Goal: Navigation & Orientation: Find specific page/section

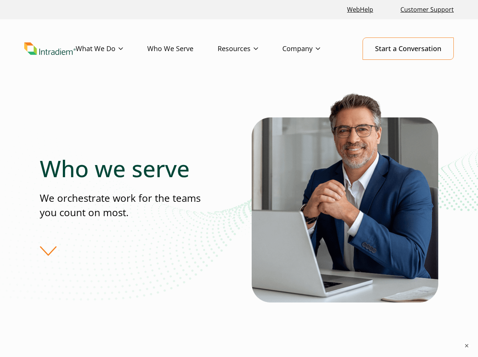
click at [239, 178] on div "Who we serve We orchestrate work for the teams you count on most." at bounding box center [146, 205] width 212 height 101
click at [466, 345] on button "×" at bounding box center [466, 345] width 8 height 8
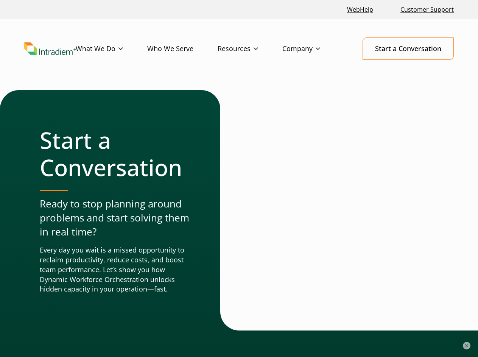
click at [239, 178] on div at bounding box center [229, 210] width 19 height 240
click at [466, 345] on button "×" at bounding box center [466, 345] width 8 height 8
